Goal: Transaction & Acquisition: Purchase product/service

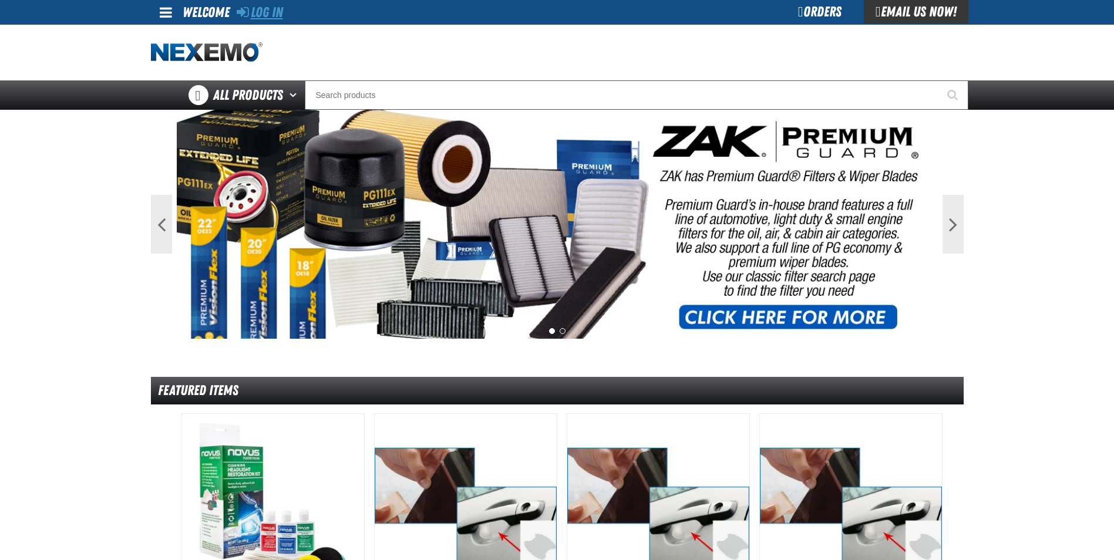
click at [276, 12] on link "Log In" at bounding box center [260, 12] width 46 height 16
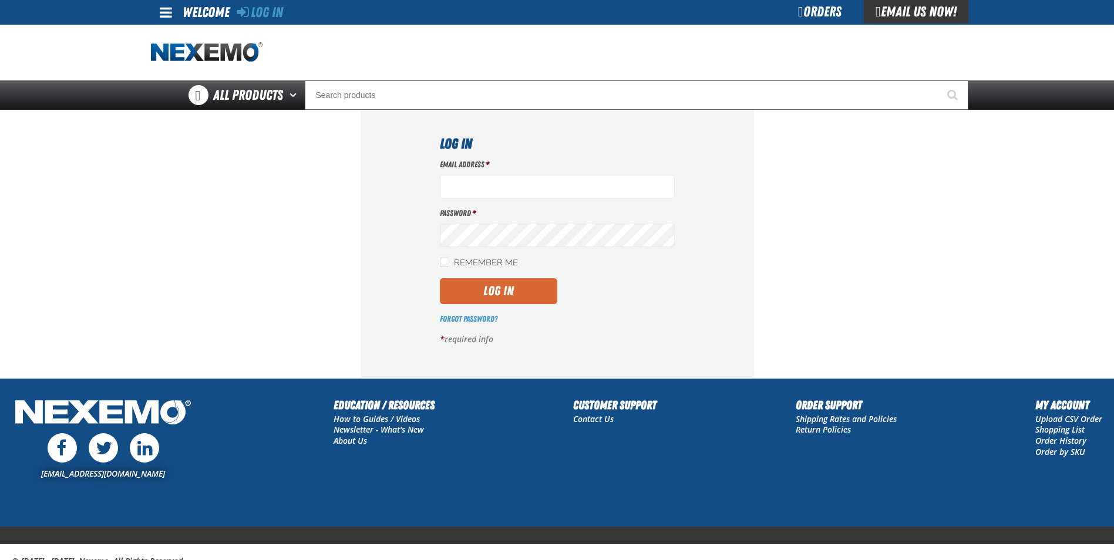
type input "[EMAIL_ADDRESS][DOMAIN_NAME]"
click at [488, 291] on button "Log In" at bounding box center [498, 291] width 117 height 26
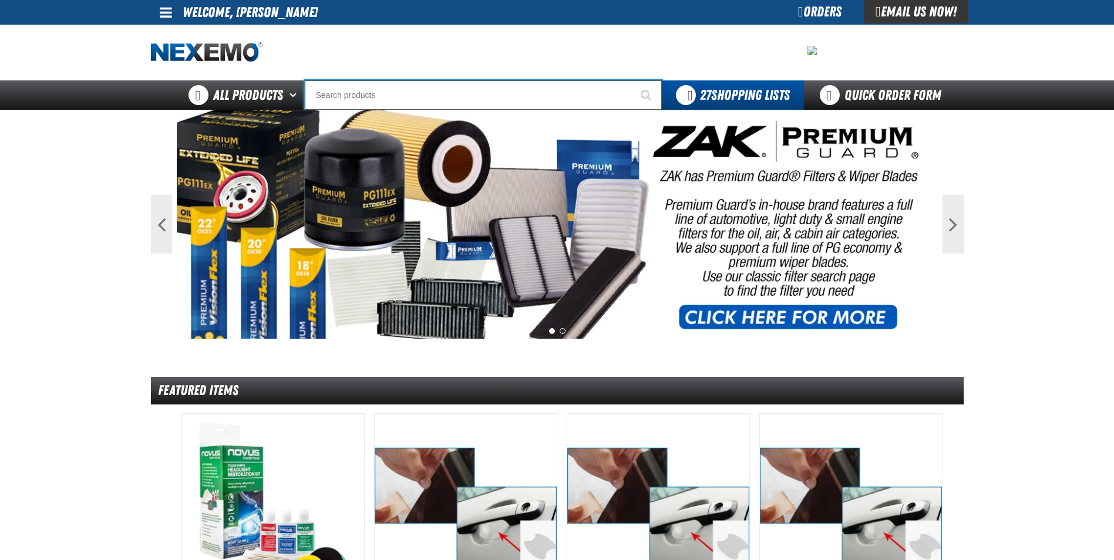
drag, startPoint x: 340, startPoint y: 99, endPoint x: 345, endPoint y: 92, distance: 8.0
click at [341, 97] on input "Search" at bounding box center [483, 94] width 357 height 29
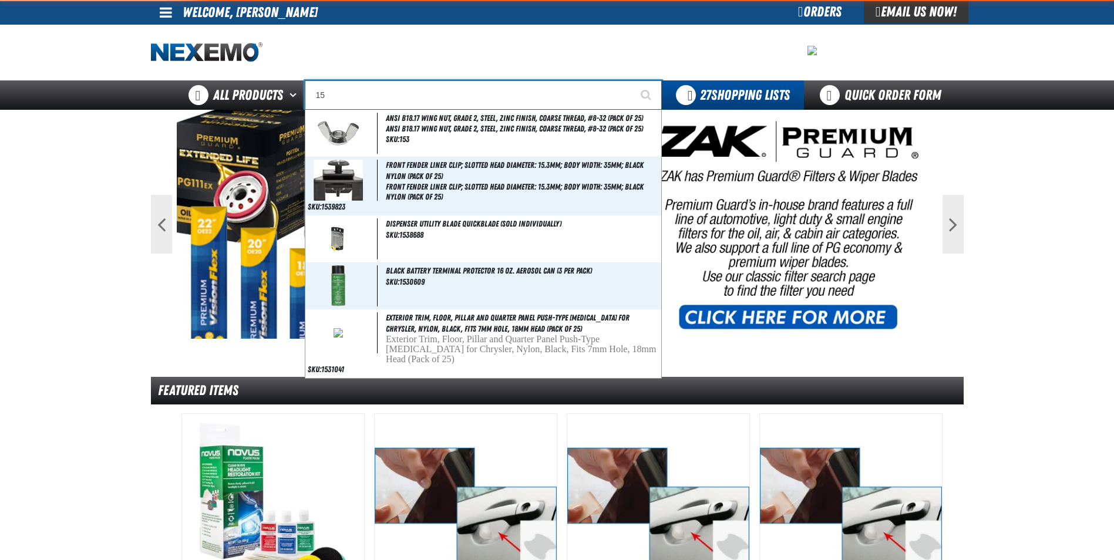
type input "1"
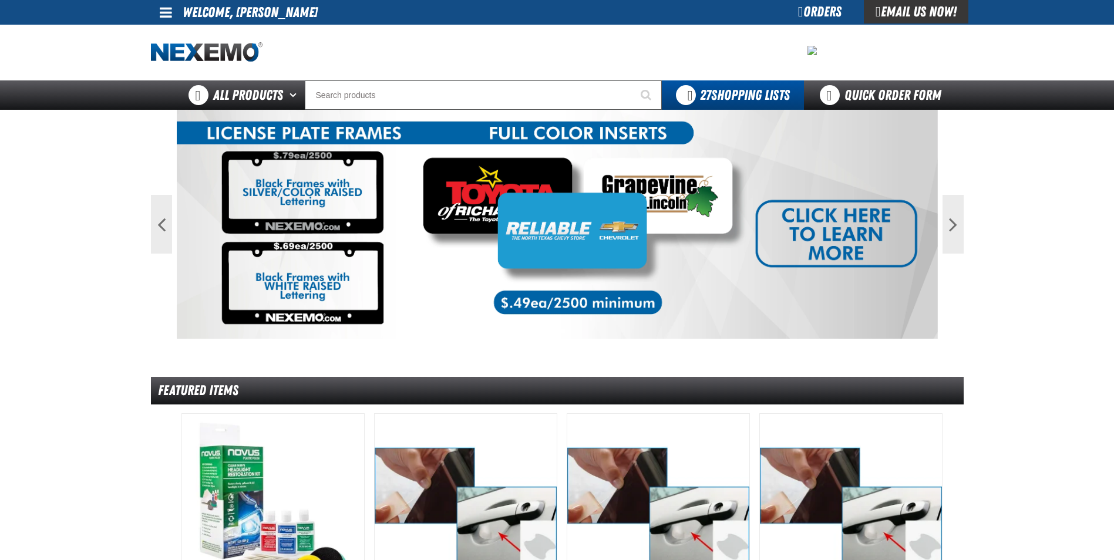
click at [214, 18] on li "Welcome, [PERSON_NAME]" at bounding box center [250, 12] width 135 height 25
click at [164, 11] on span at bounding box center [166, 12] width 12 height 14
click at [290, 13] on li "Welcome, [PERSON_NAME]" at bounding box center [250, 12] width 135 height 25
click at [163, 11] on span at bounding box center [166, 12] width 12 height 14
drag, startPoint x: 55, startPoint y: 62, endPoint x: 115, endPoint y: 34, distance: 65.9
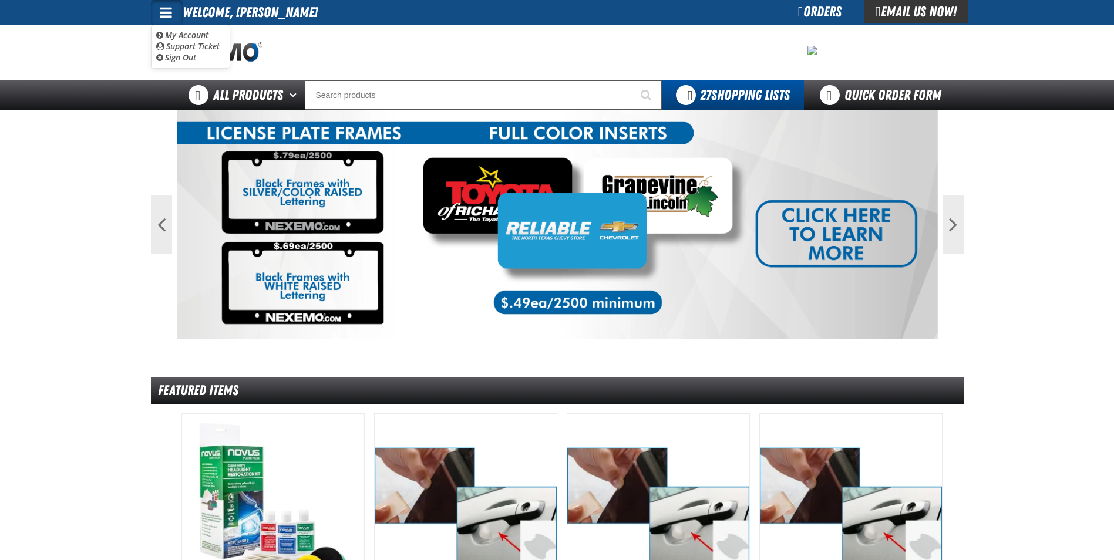
click at [66, 57] on div "Staging Site 5.1 Upgrade Site My Account My Account Support Ticket Support Tick…" at bounding box center [557, 55] width 1114 height 110
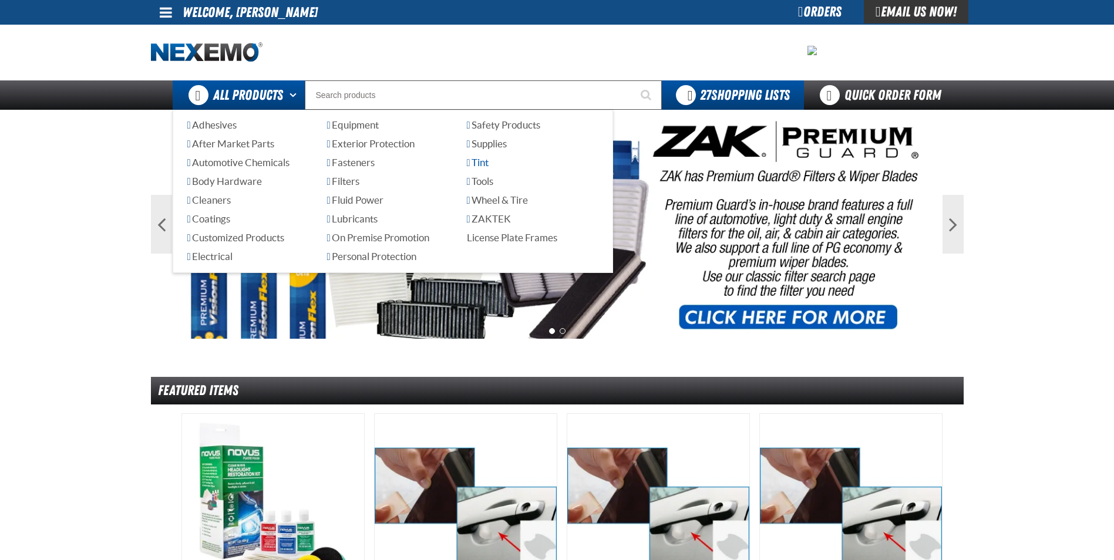
click at [487, 163] on span "Tint" at bounding box center [478, 162] width 22 height 11
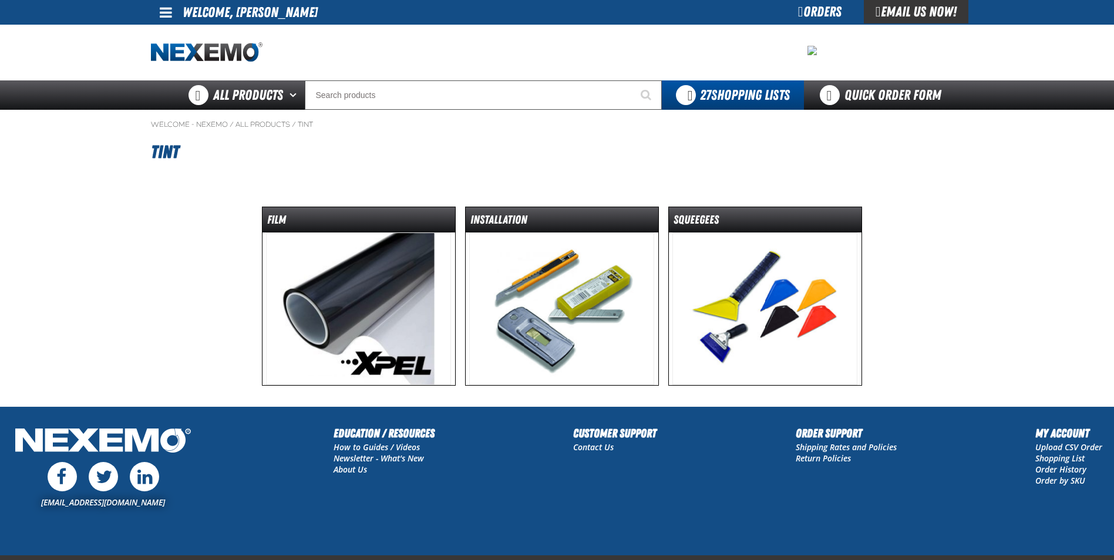
click at [369, 309] on img at bounding box center [358, 309] width 185 height 153
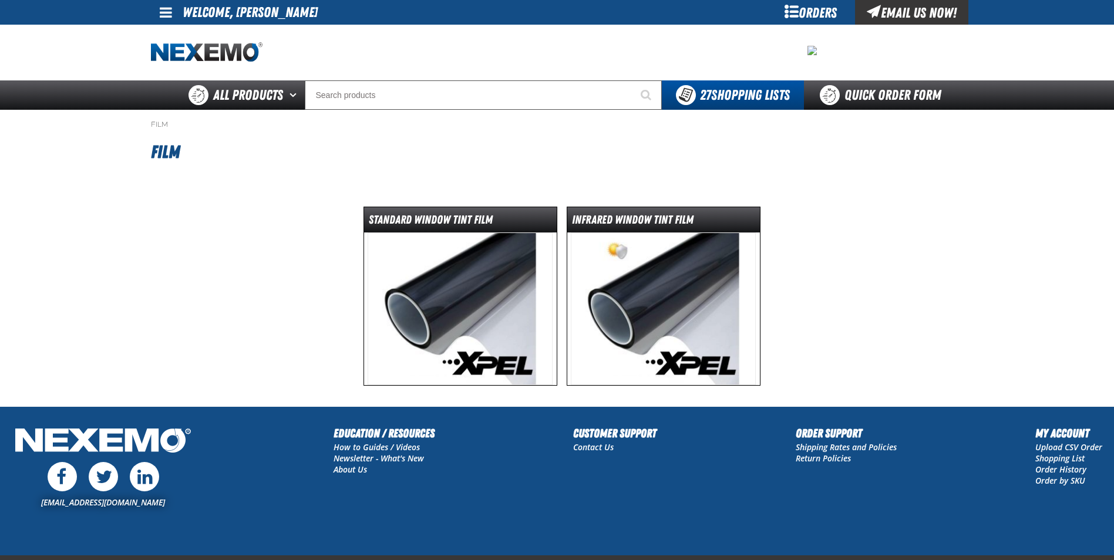
click at [436, 282] on img at bounding box center [460, 309] width 185 height 153
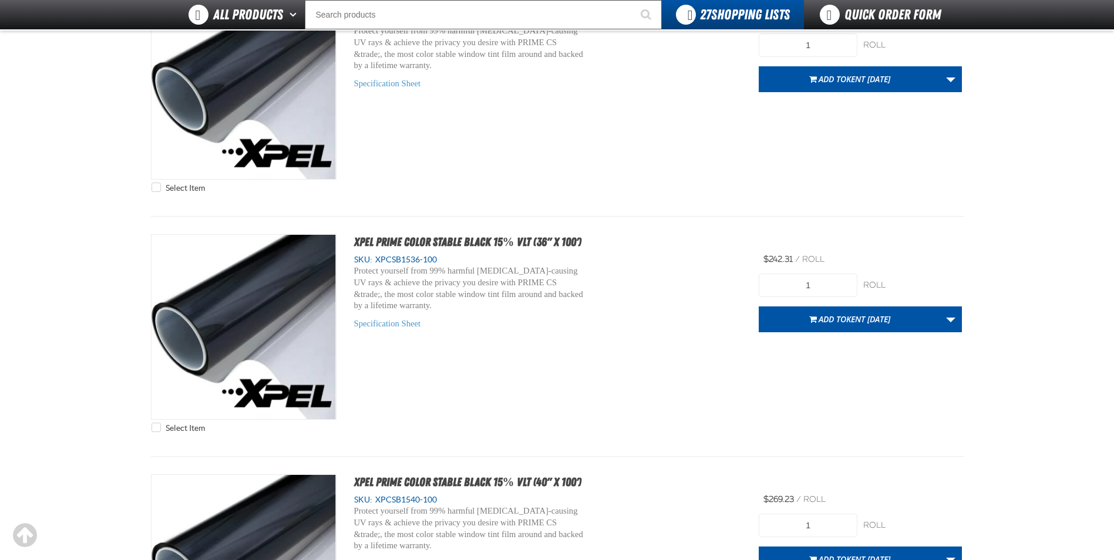
scroll to position [2173, 0]
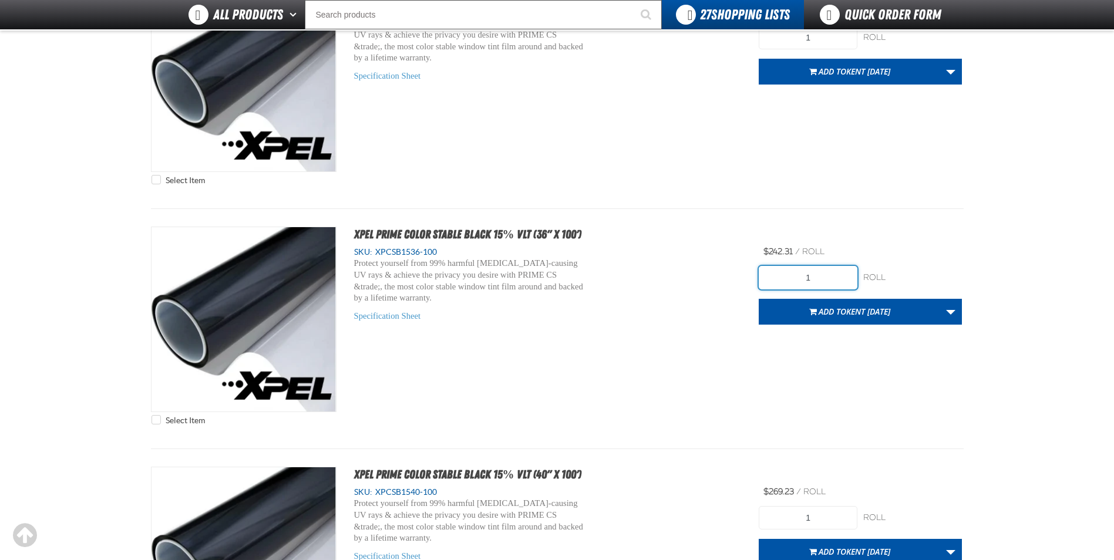
click at [817, 279] on input "1" at bounding box center [808, 277] width 99 height 23
type input "3"
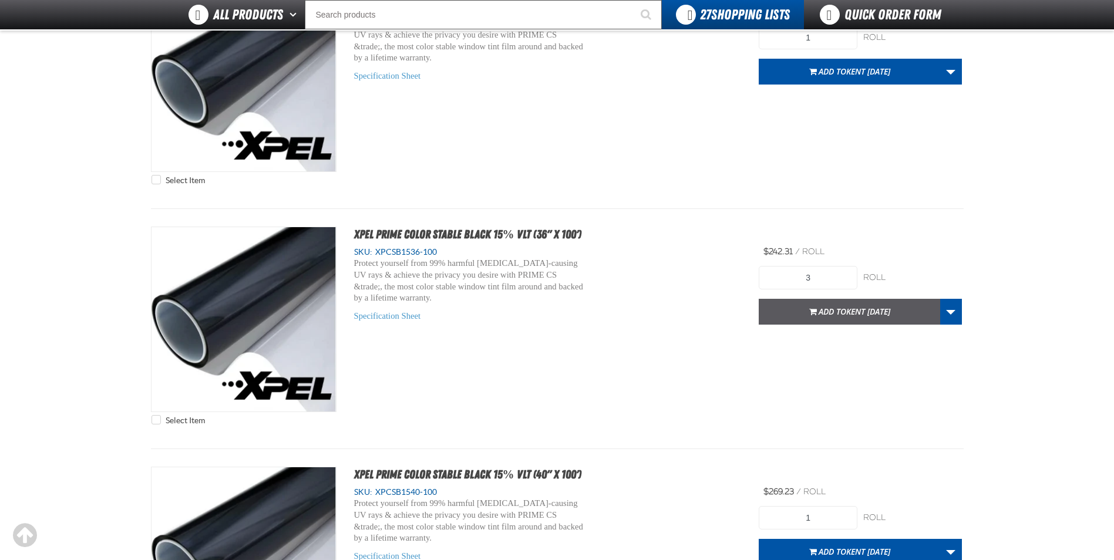
click at [840, 315] on span "Add to Kent 9.9.2021" at bounding box center [855, 311] width 72 height 11
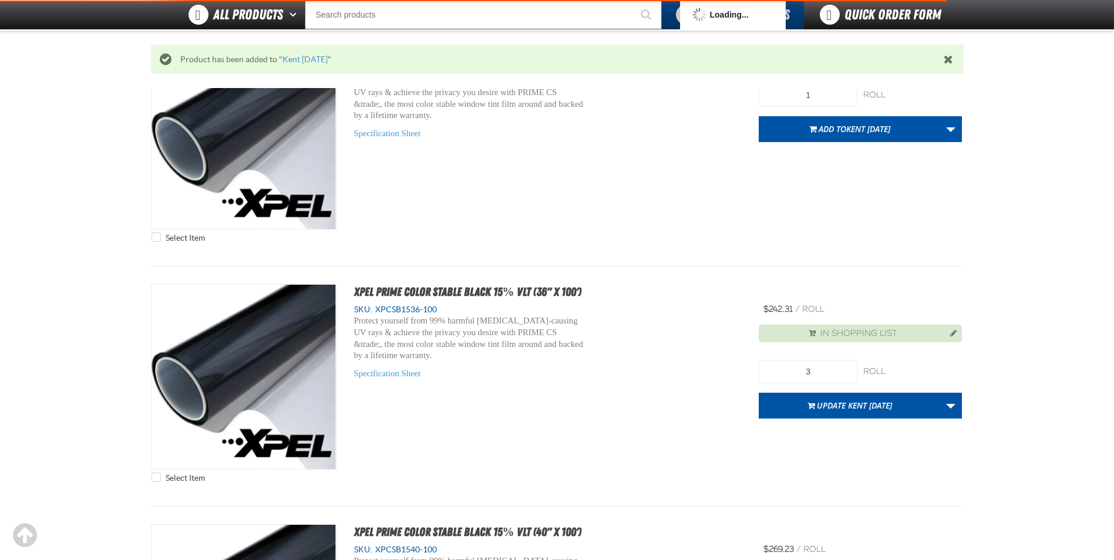
scroll to position [2230, 0]
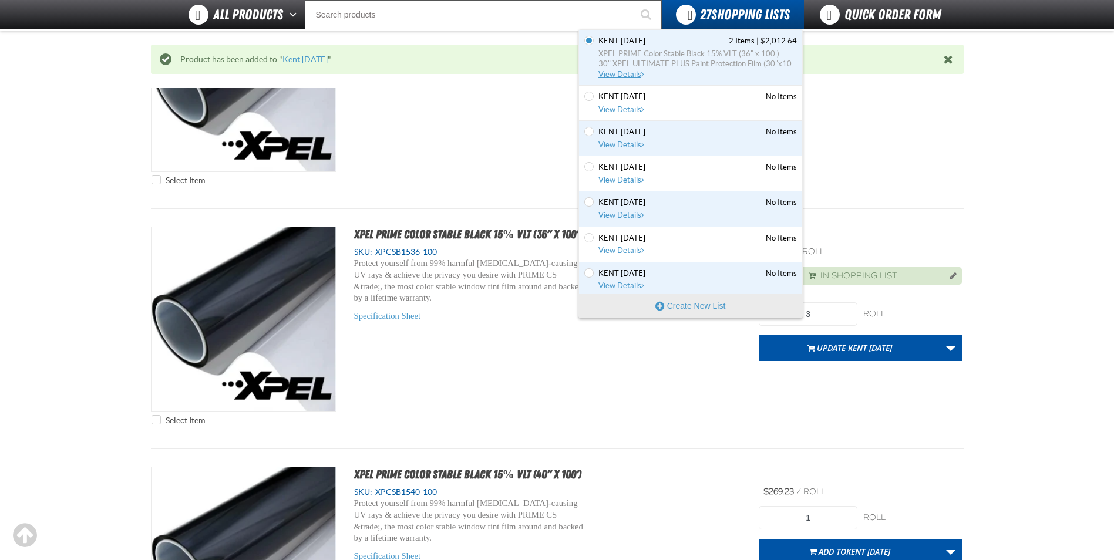
click at [654, 62] on span "30" XPEL ULTIMATE PLUS Paint Protection Film (30"x100')" at bounding box center [697, 64] width 198 height 11
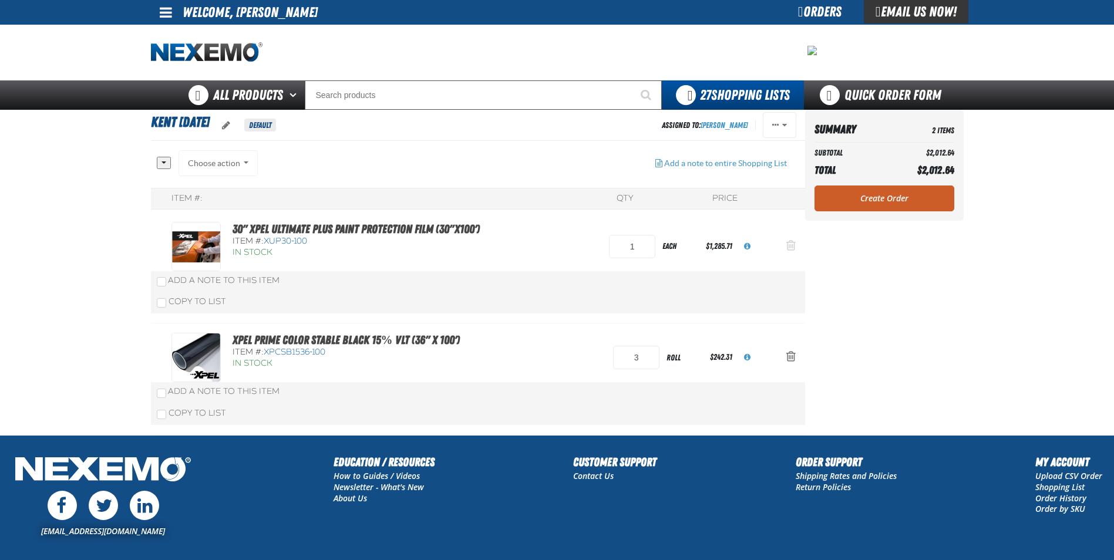
click at [789, 246] on span "Action Remove 30&quot; XPEL ULTIMATE PLUS Paint Protection Film (30&quot;x100&#…" at bounding box center [790, 246] width 9 height 12
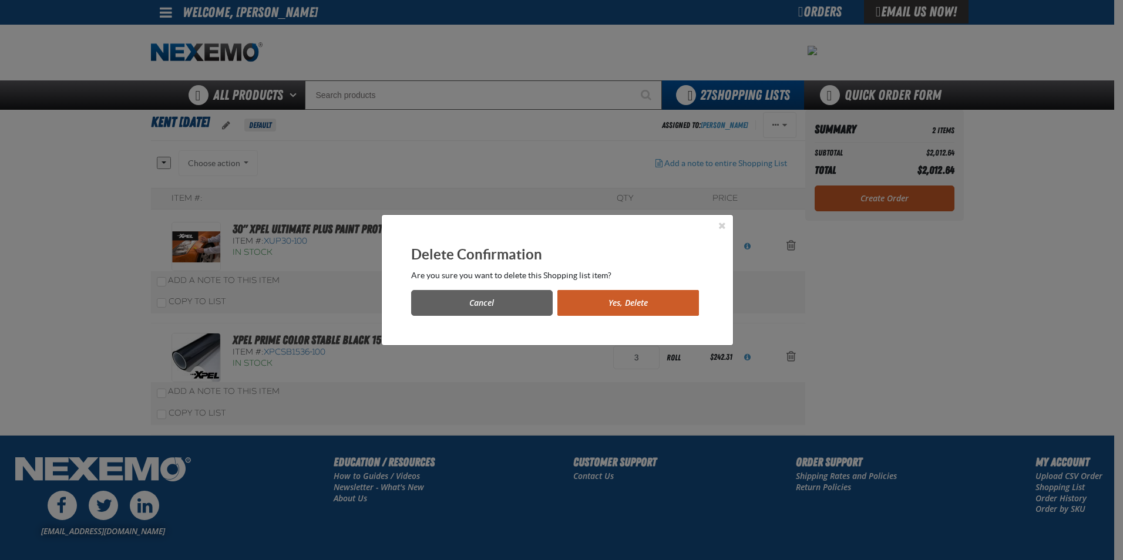
click at [610, 298] on button "Yes, Delete" at bounding box center [628, 303] width 142 height 26
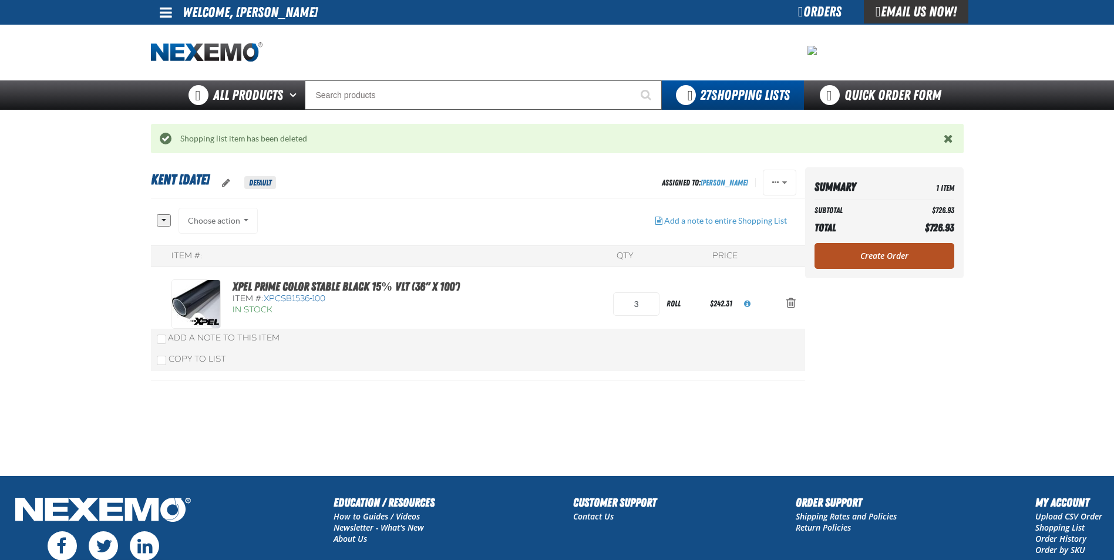
click at [886, 253] on link "Create Order" at bounding box center [884, 256] width 140 height 26
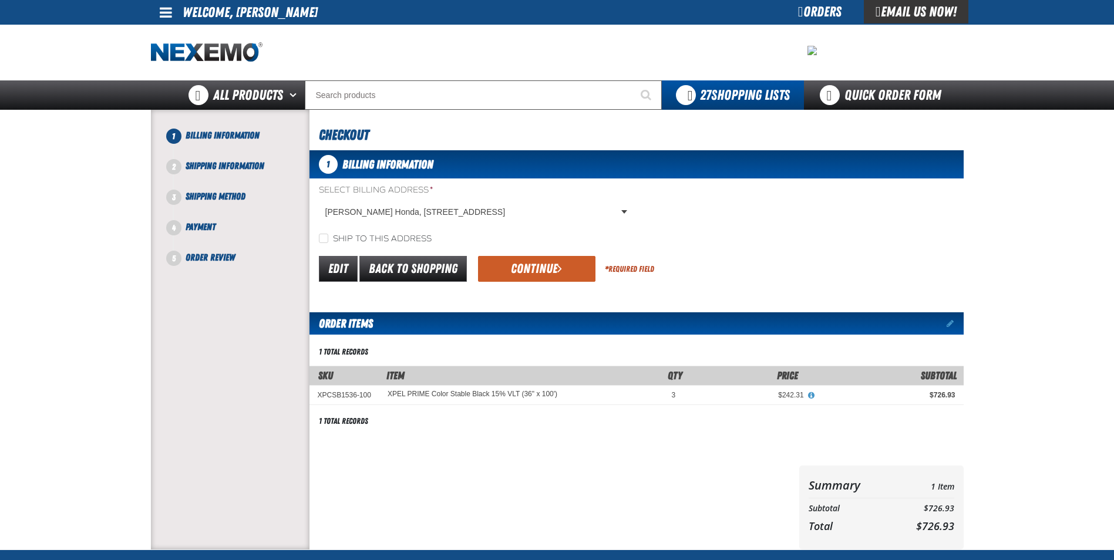
drag, startPoint x: 447, startPoint y: 531, endPoint x: 423, endPoint y: 419, distance: 114.7
click at [450, 523] on div at bounding box center [551, 508] width 485 height 84
click at [517, 266] on button "Continue" at bounding box center [536, 269] width 117 height 26
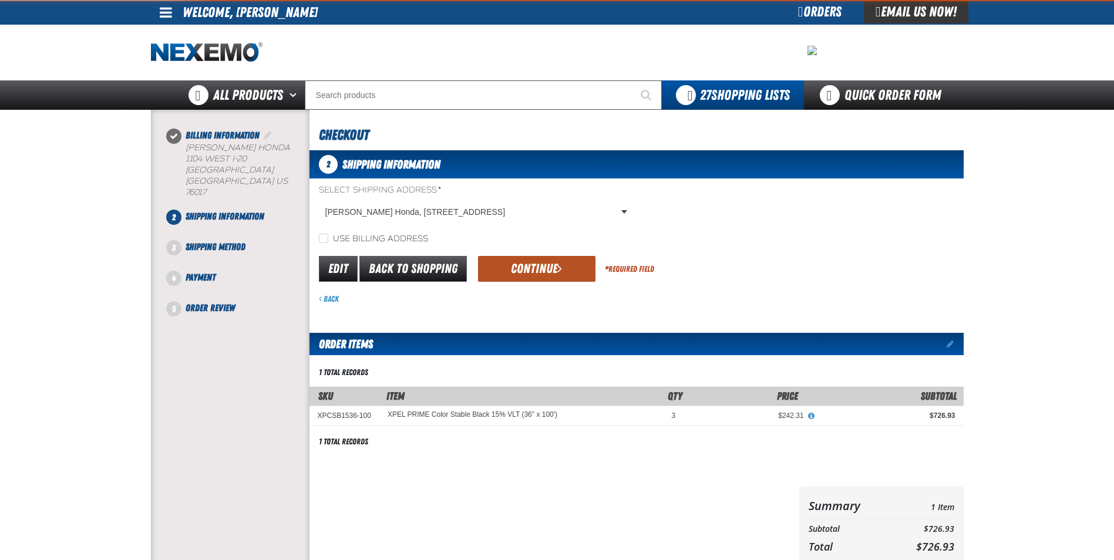
click at [503, 270] on button "Continue" at bounding box center [536, 269] width 117 height 26
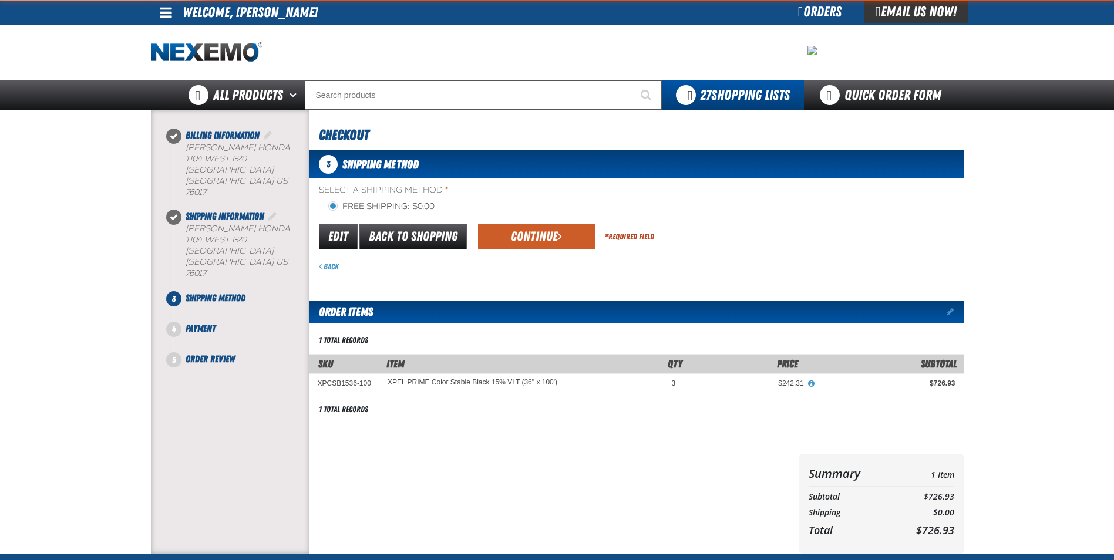
click at [498, 268] on div "Back" at bounding box center [641, 266] width 645 height 11
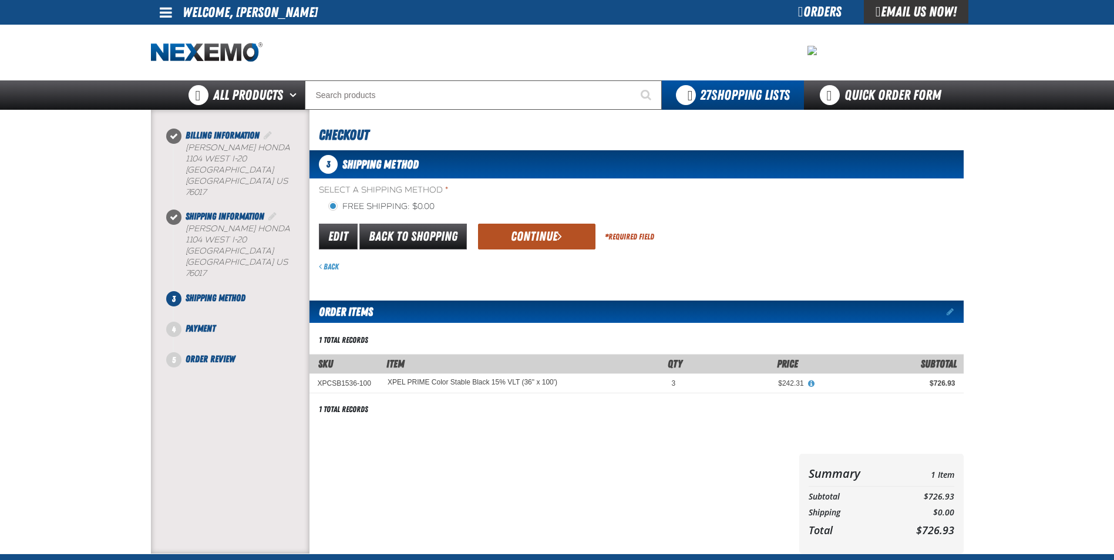
click at [504, 244] on button "Continue" at bounding box center [536, 237] width 117 height 26
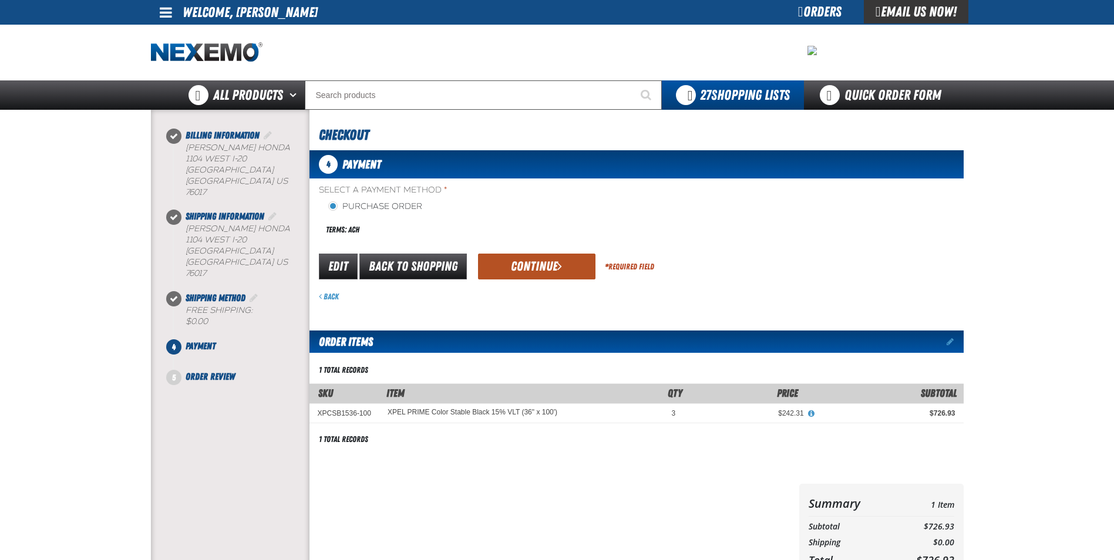
click at [513, 267] on button "Continue" at bounding box center [536, 267] width 117 height 26
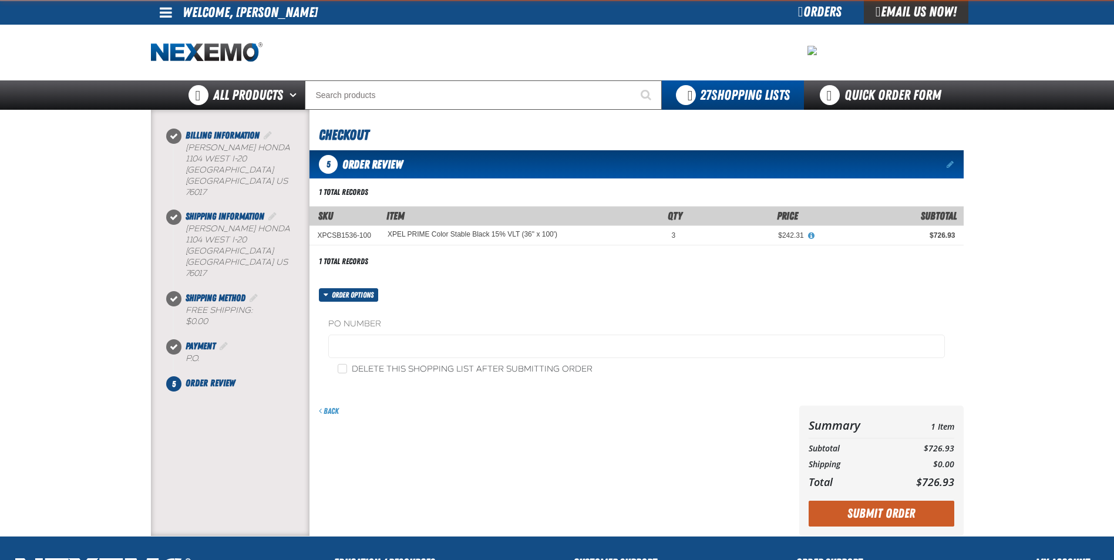
click at [524, 204] on div "1 total records Filter By SKU Filter By Availability In Stock Out of Stock Disc…" at bounding box center [636, 226] width 654 height 85
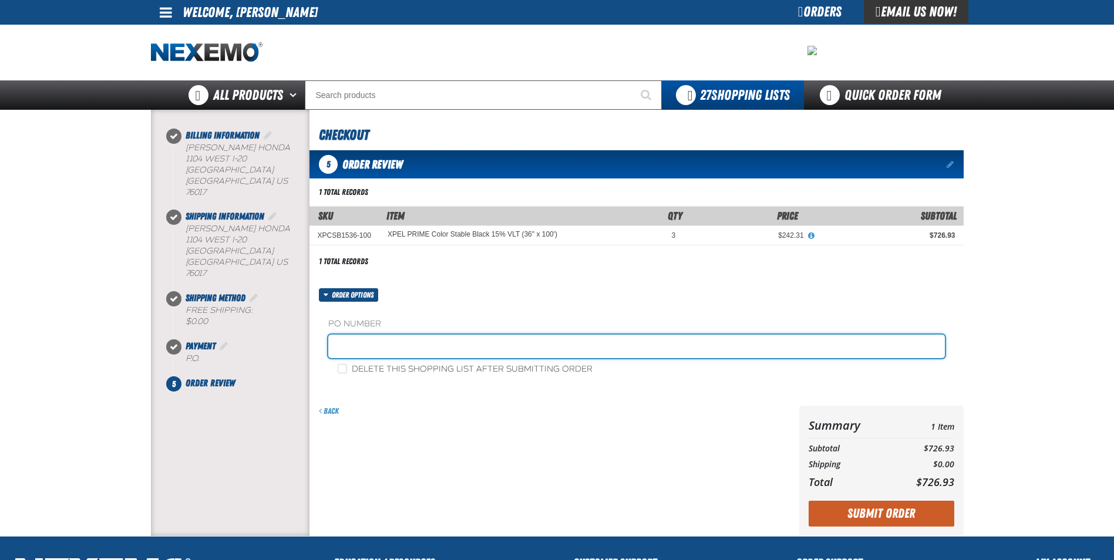
click at [388, 346] on input "text" at bounding box center [636, 346] width 617 height 23
paste input "182357"
type input "182357RB"
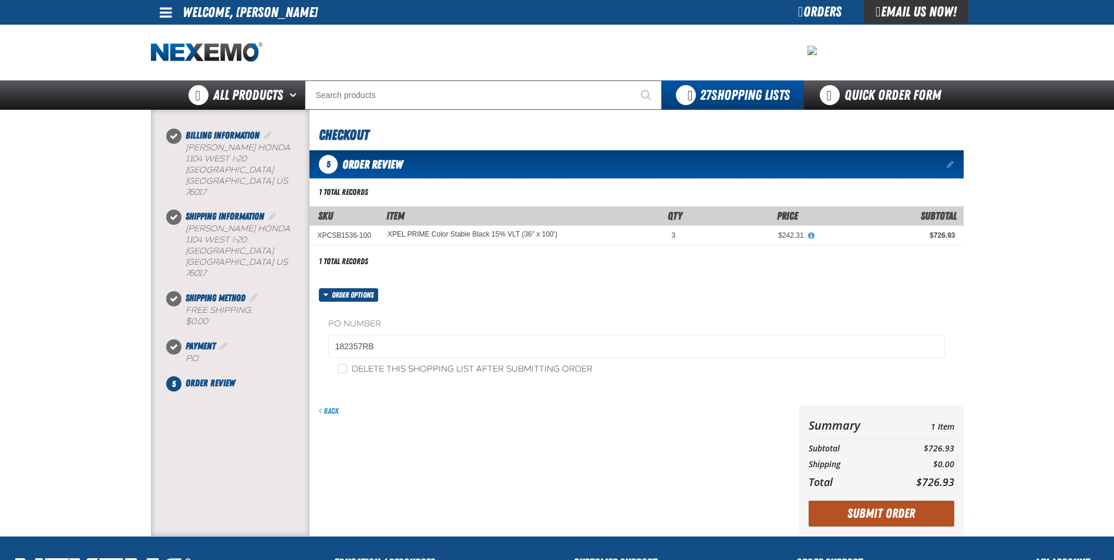
click at [865, 517] on button "Submit Order" at bounding box center [882, 514] width 146 height 26
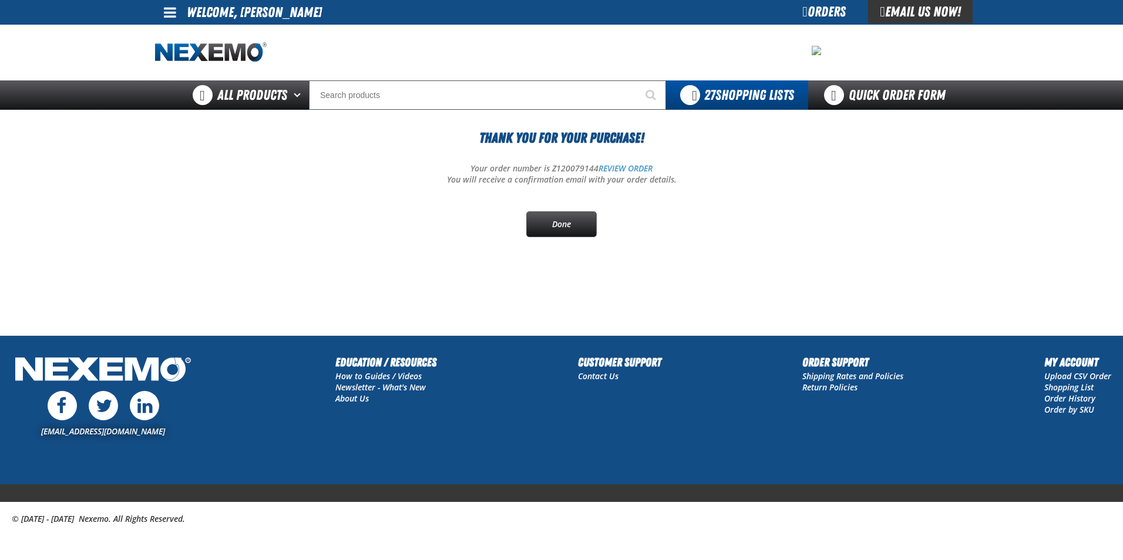
click at [556, 210] on div "Thank You For Your Purchase! Your order number is Z120079144 REVIEW ORDER You w…" at bounding box center [561, 182] width 813 height 110
click at [555, 221] on link "Done" at bounding box center [561, 224] width 70 height 26
